Goal: Navigation & Orientation: Find specific page/section

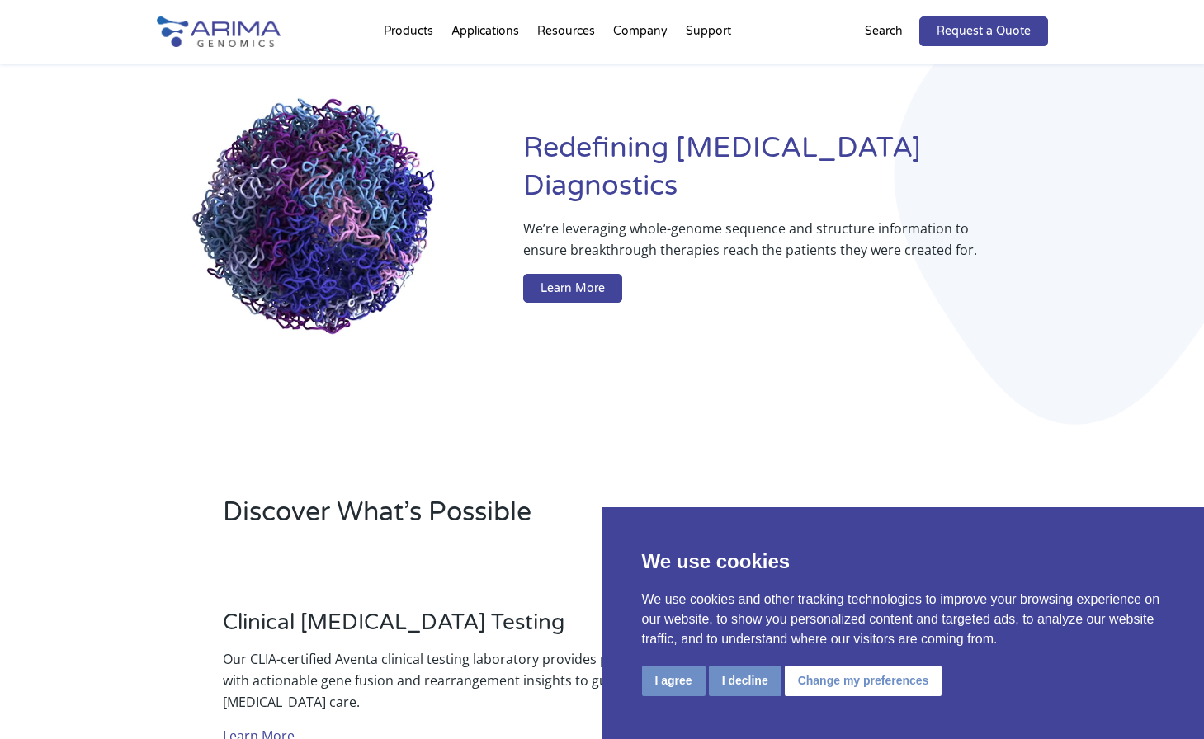
scroll to position [132, 0]
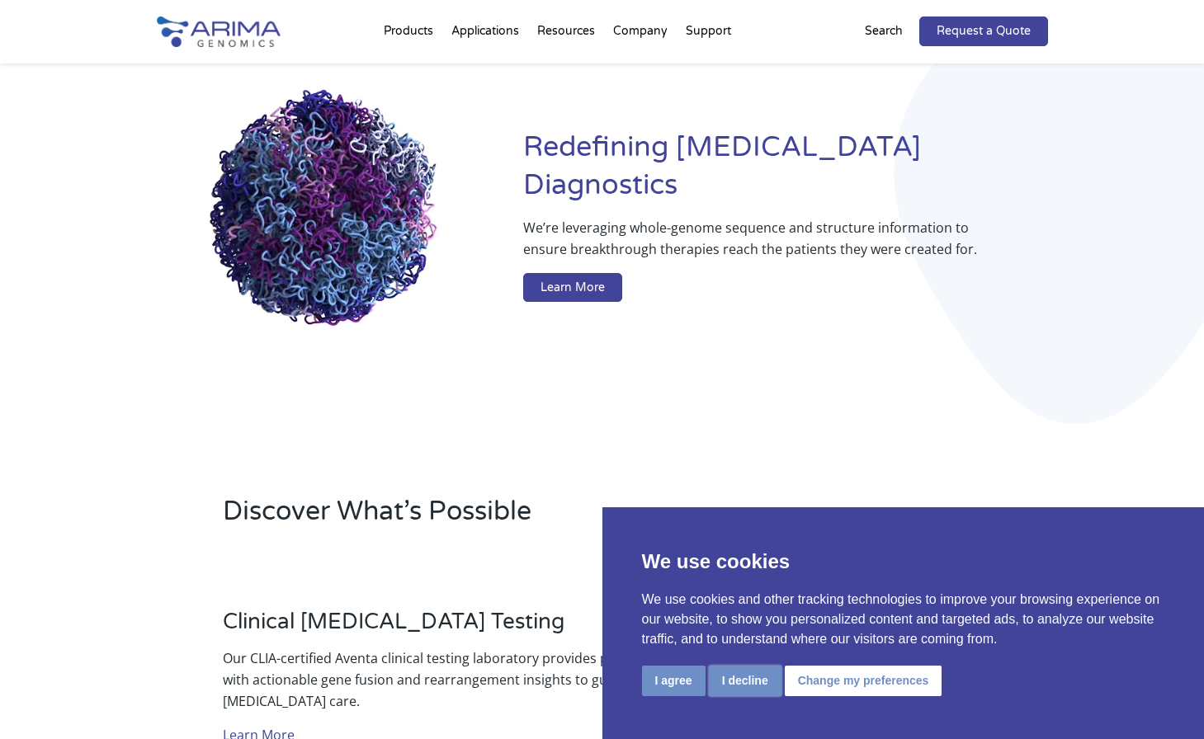
click at [739, 685] on button "I decline" at bounding box center [745, 681] width 73 height 31
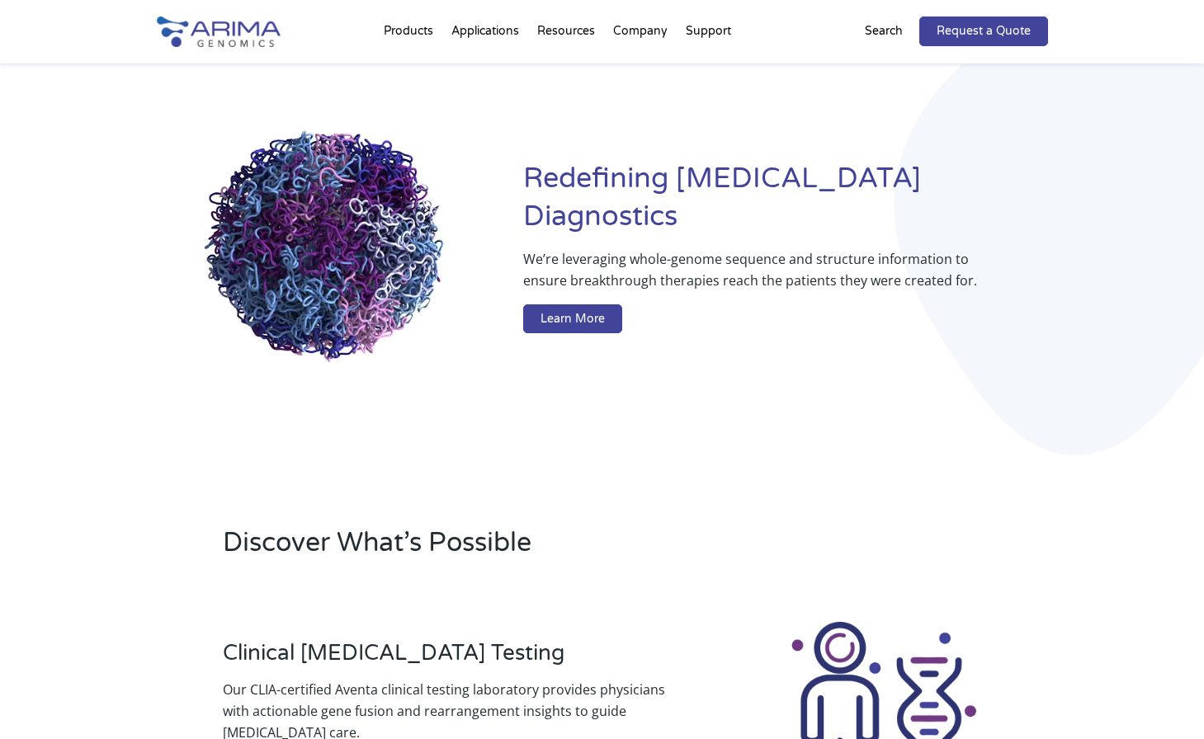
scroll to position [0, 0]
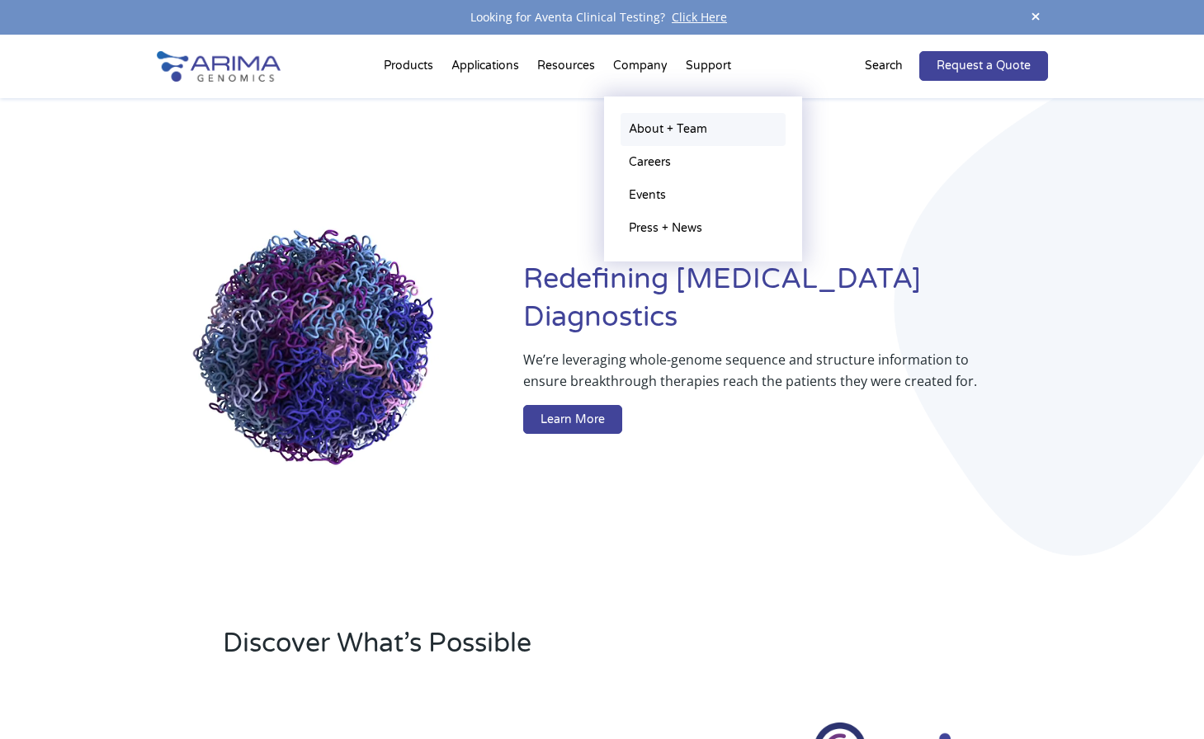
click at [645, 135] on link "About + Team" at bounding box center [703, 129] width 165 height 33
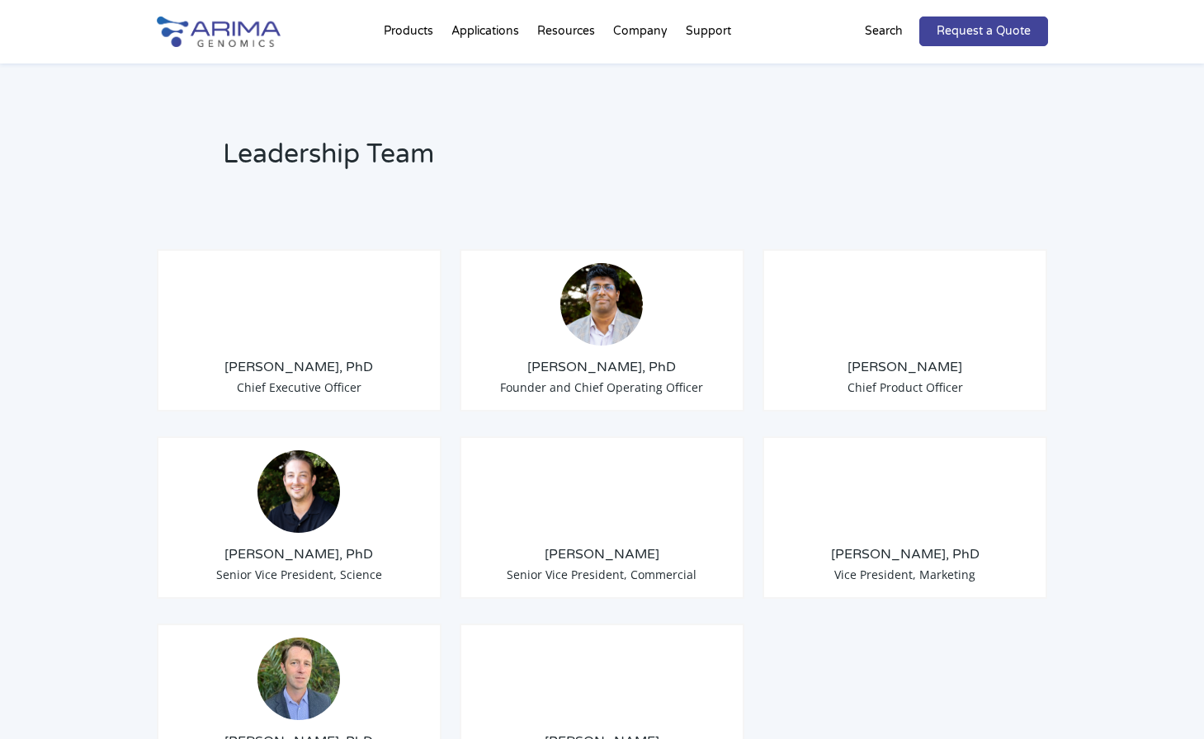
scroll to position [1188, 0]
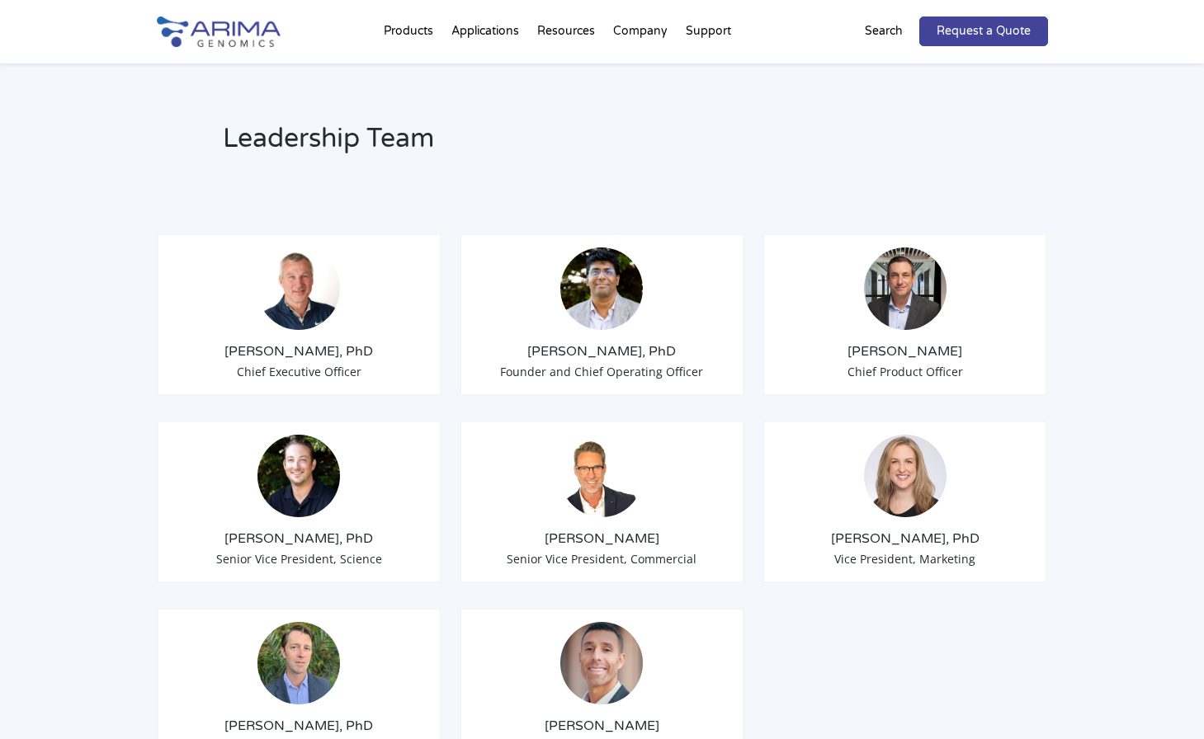
click at [891, 263] on img at bounding box center [905, 289] width 83 height 83
click at [892, 342] on h3 "[PERSON_NAME]" at bounding box center [905, 351] width 257 height 18
click at [903, 283] on img at bounding box center [905, 289] width 83 height 83
click at [912, 272] on img at bounding box center [905, 289] width 83 height 83
click at [1048, 442] on div "Leadership Team [PERSON_NAME], PhD Chief Executive Officer [PERSON_NAME], PhD F…" at bounding box center [602, 711] width 1204 height 1358
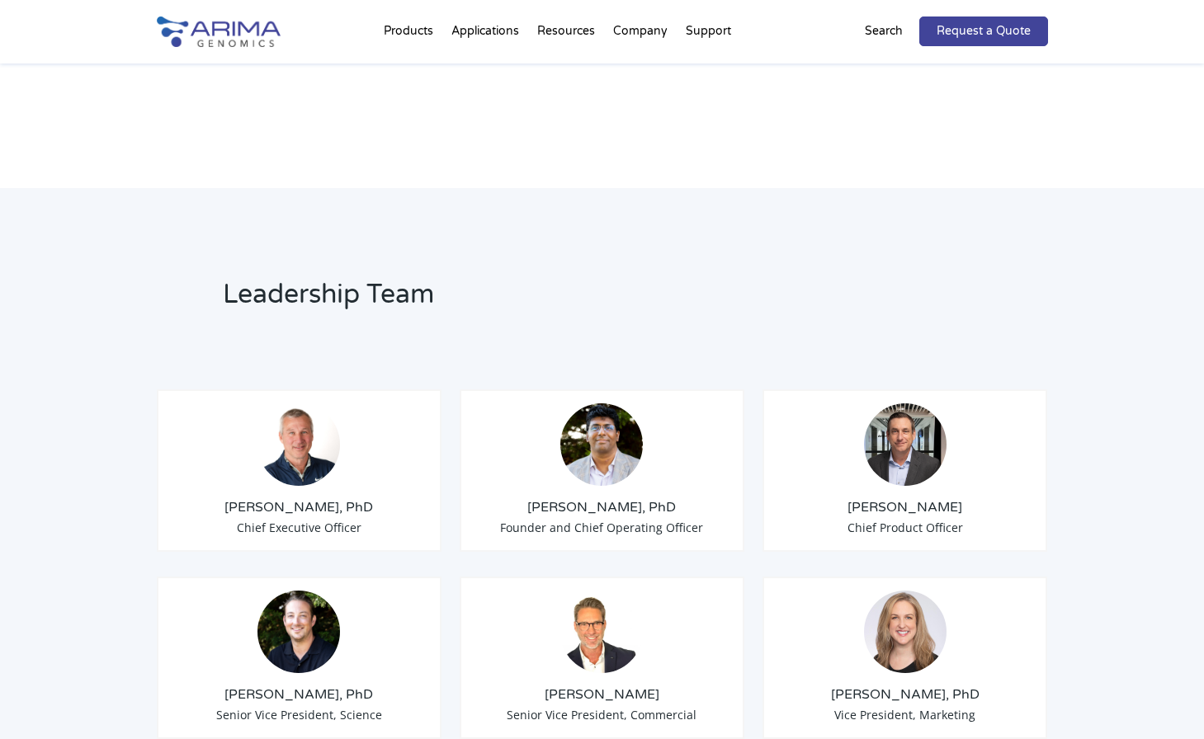
scroll to position [1084, 0]
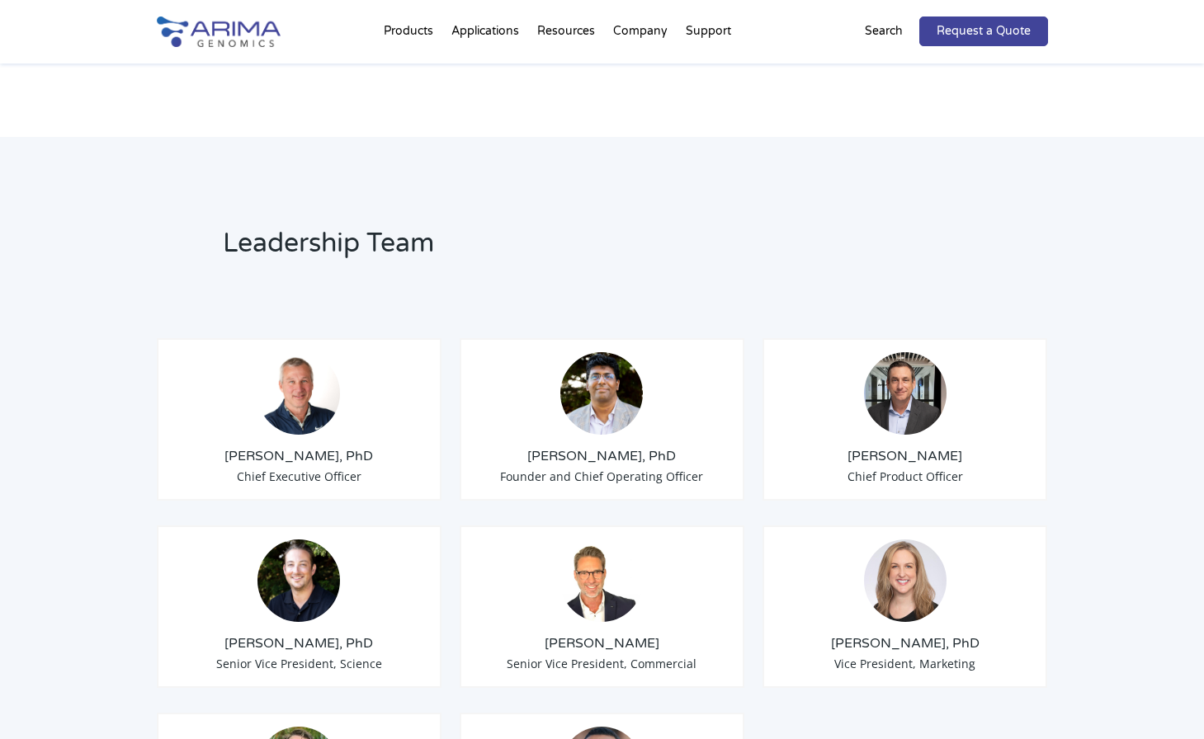
click at [895, 383] on img at bounding box center [905, 393] width 83 height 83
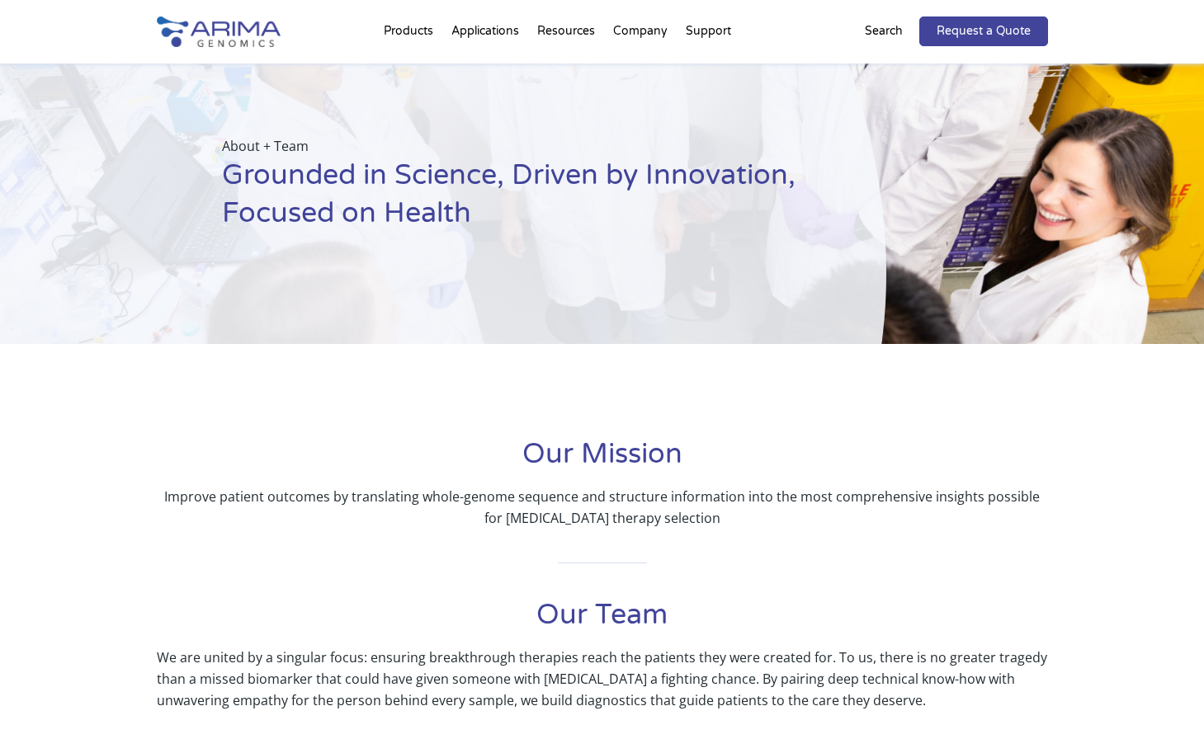
scroll to position [0, 0]
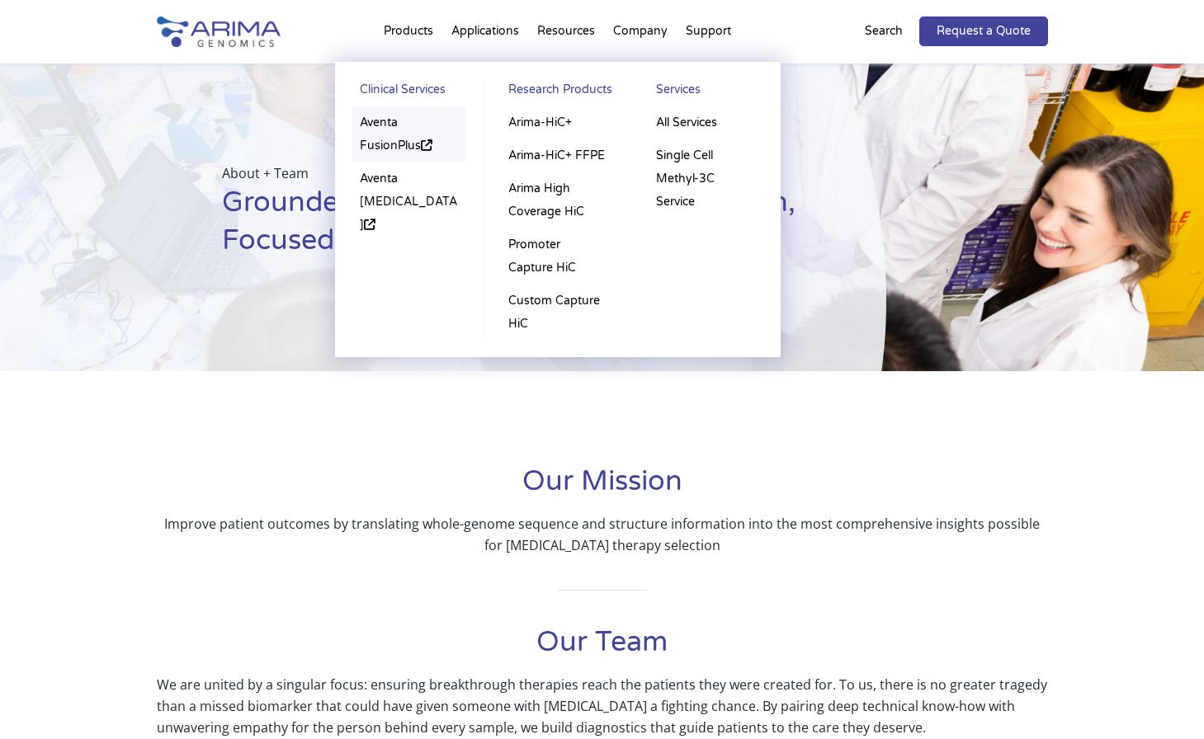
click at [379, 140] on link "Aventa FusionPlus" at bounding box center [410, 134] width 116 height 56
